Goal: Find specific page/section: Find specific page/section

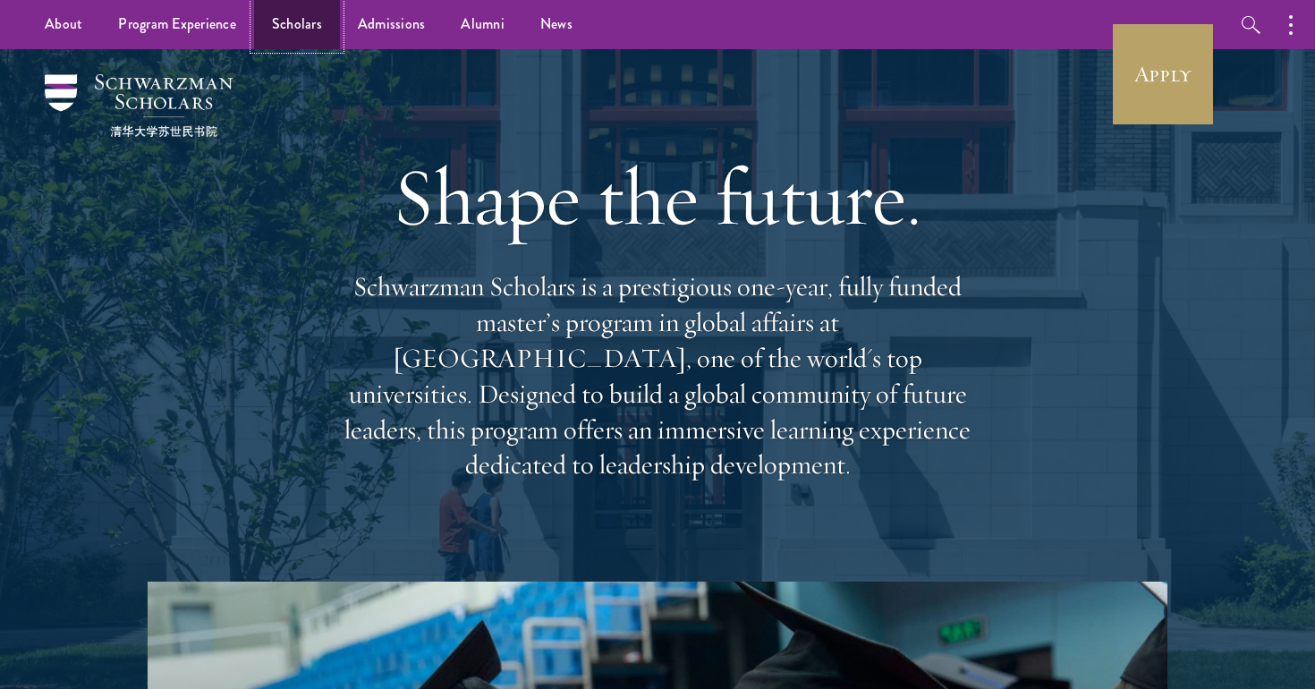
click at [301, 32] on link "Scholars" at bounding box center [297, 24] width 86 height 49
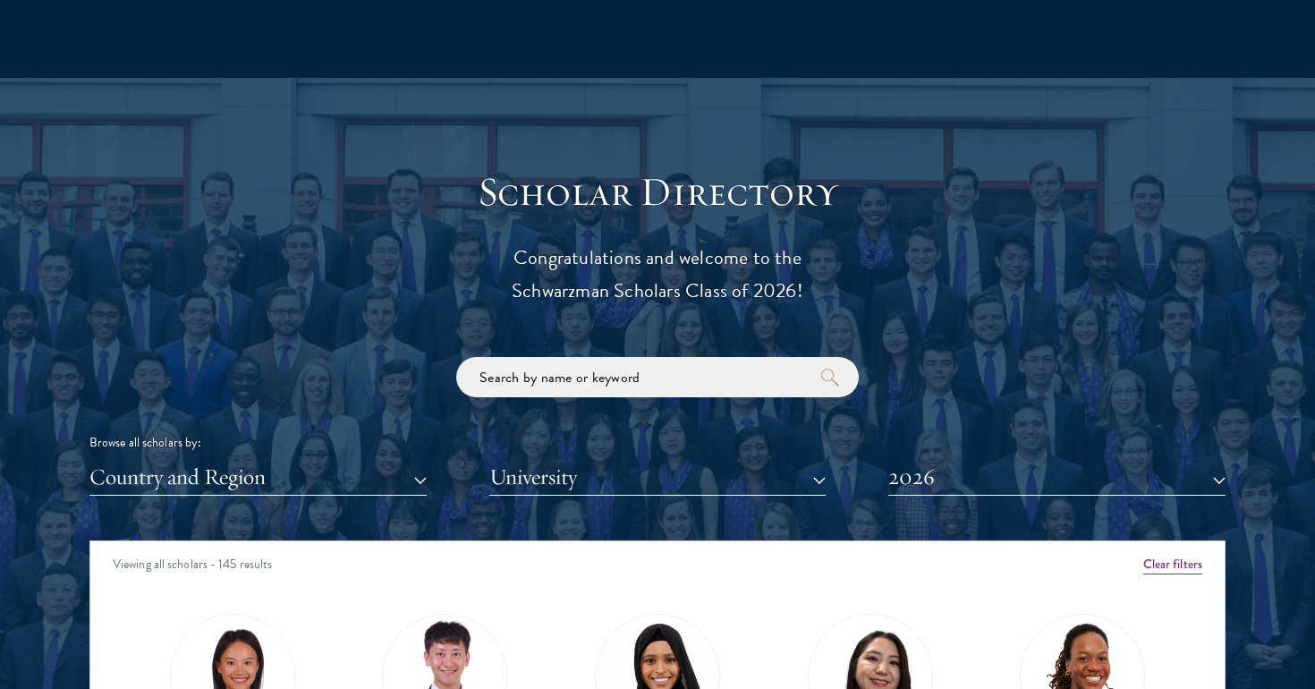
scroll to position [1988, 0]
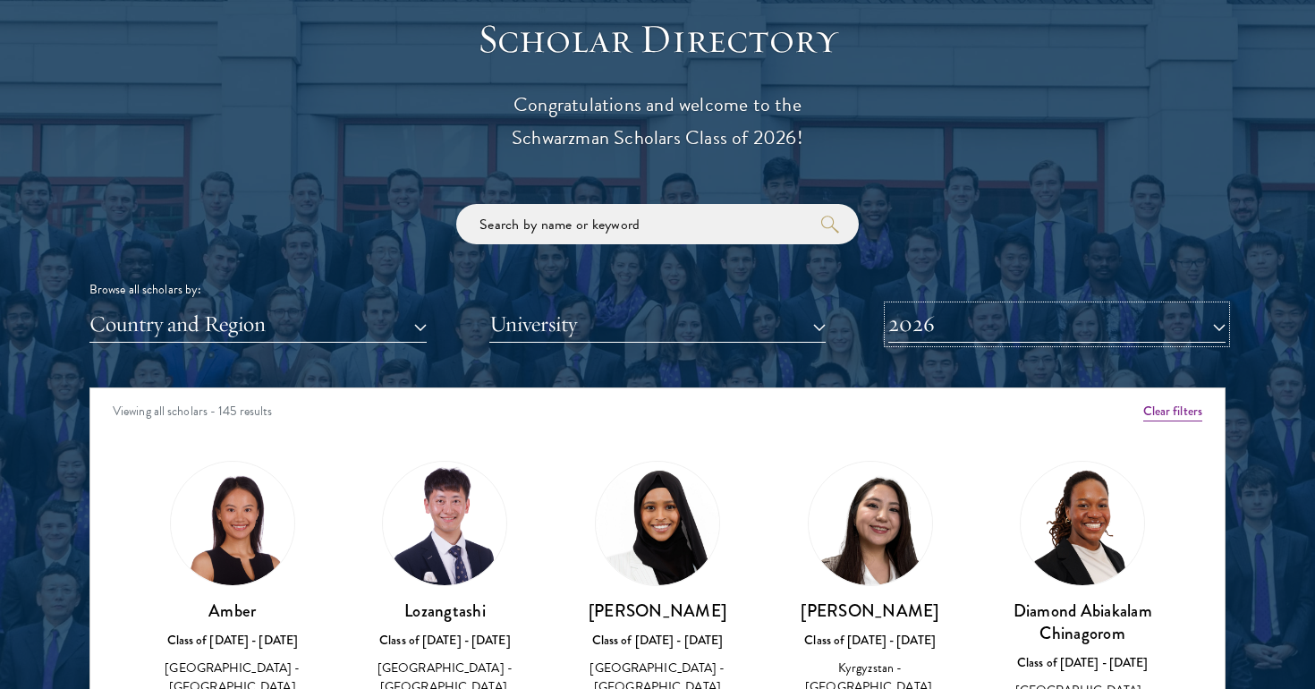
click at [952, 335] on button "2026" at bounding box center [1056, 324] width 337 height 37
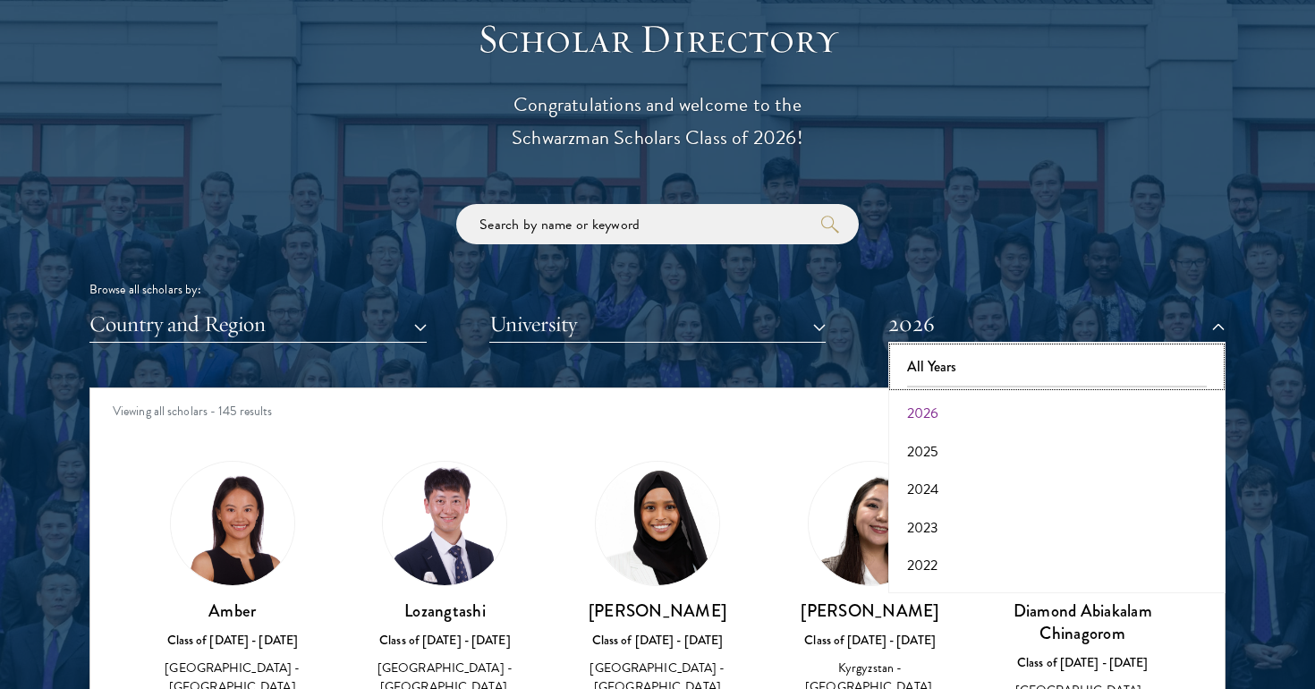
click at [941, 369] on button "All Years" at bounding box center [1057, 367] width 327 height 38
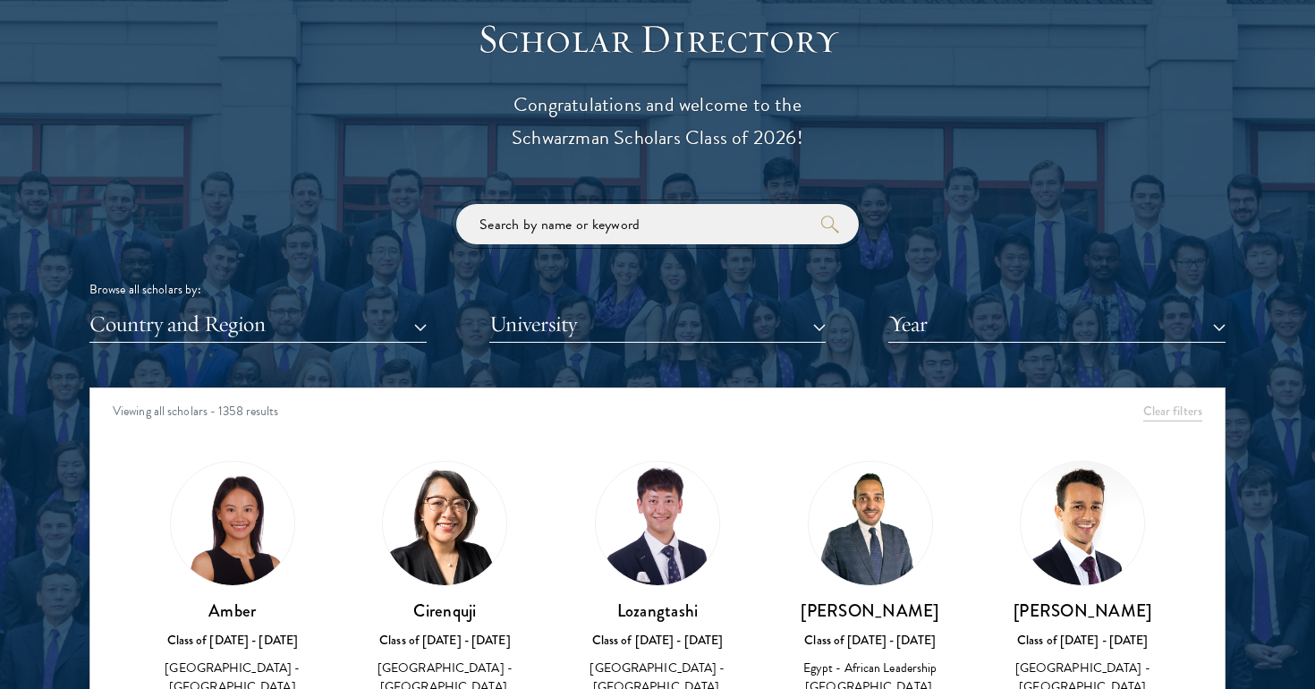
click at [708, 223] on input "search" at bounding box center [657, 224] width 403 height 40
type input "omid"
click button "submit" at bounding box center [0, 0] width 0 height 0
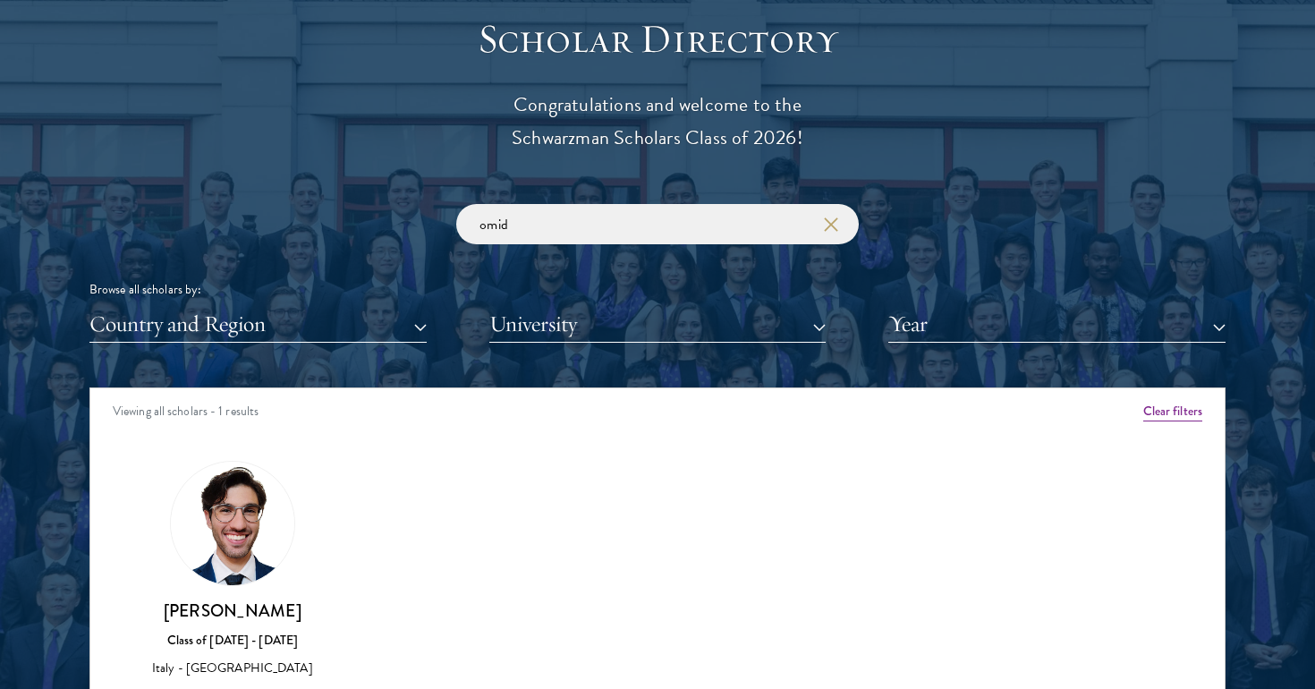
click at [267, 548] on img at bounding box center [232, 523] width 123 height 123
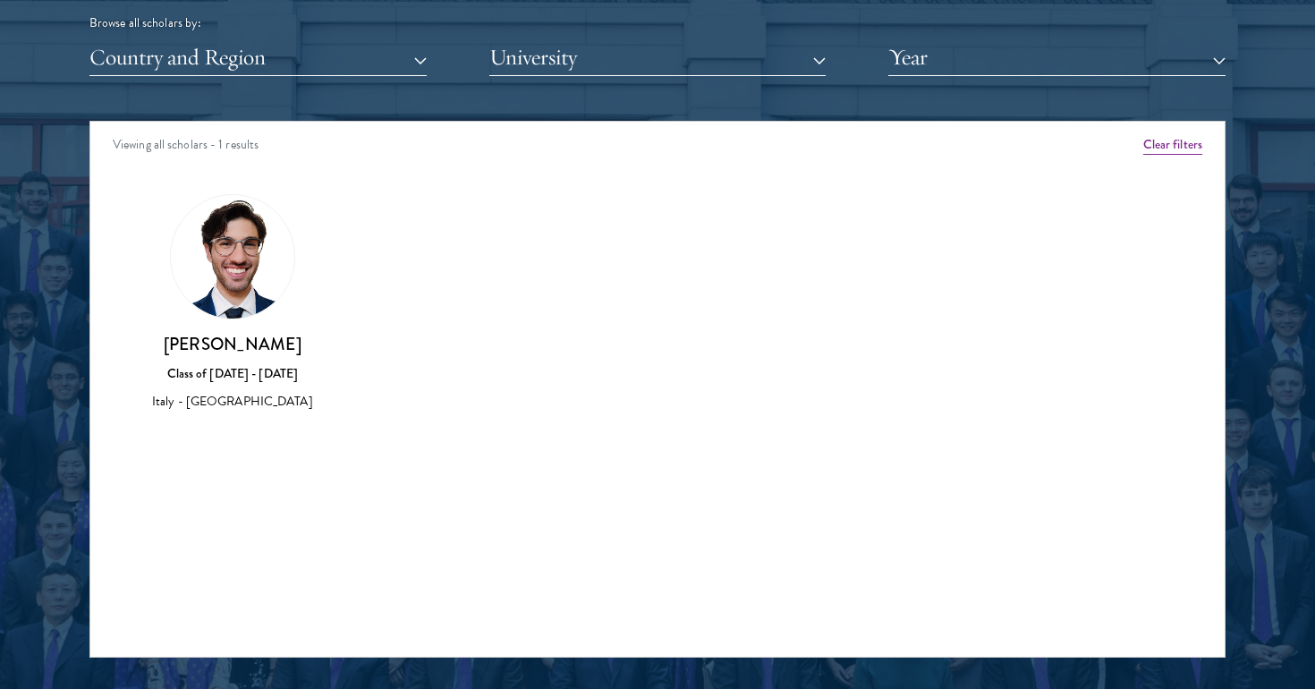
click at [237, 347] on h3 "[PERSON_NAME]" at bounding box center [232, 344] width 177 height 22
copy div "[PERSON_NAME]"
